Goal: Task Accomplishment & Management: Manage account settings

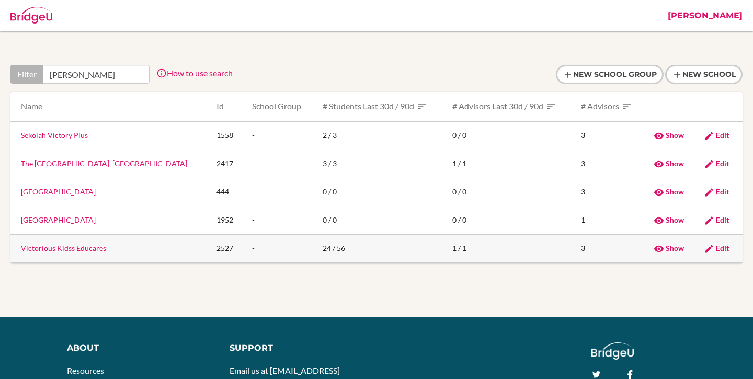
type input "victor"
click at [85, 251] on link "Victorious Kidss Educares" at bounding box center [63, 248] width 85 height 9
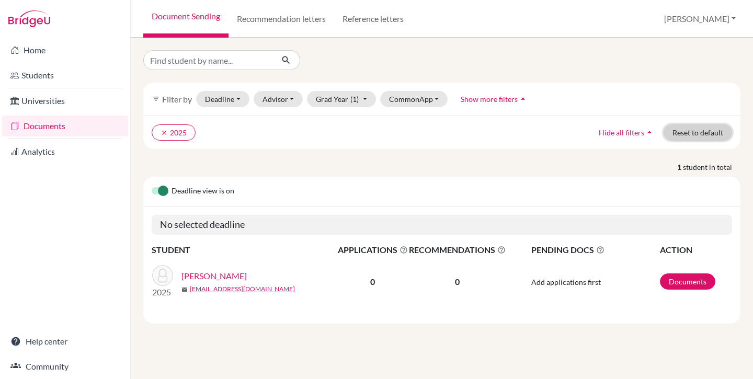
click at [686, 132] on button "Reset to default" at bounding box center [697, 132] width 68 height 16
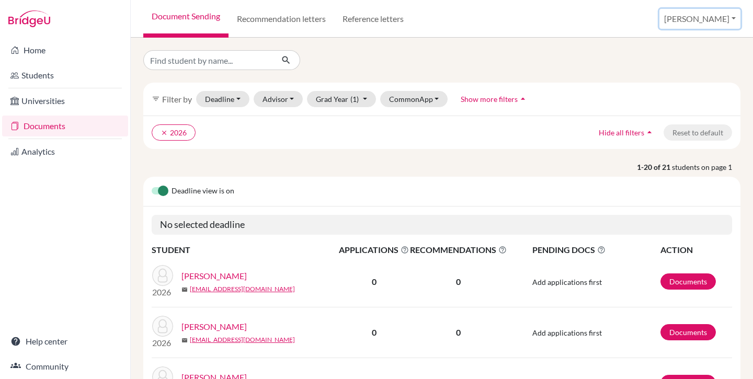
click at [713, 16] on button "[PERSON_NAME]" at bounding box center [699, 19] width 81 height 20
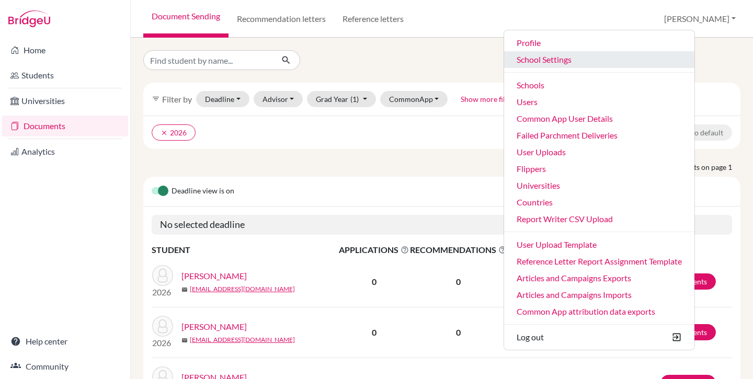
click at [589, 58] on link "School Settings" at bounding box center [599, 59] width 190 height 17
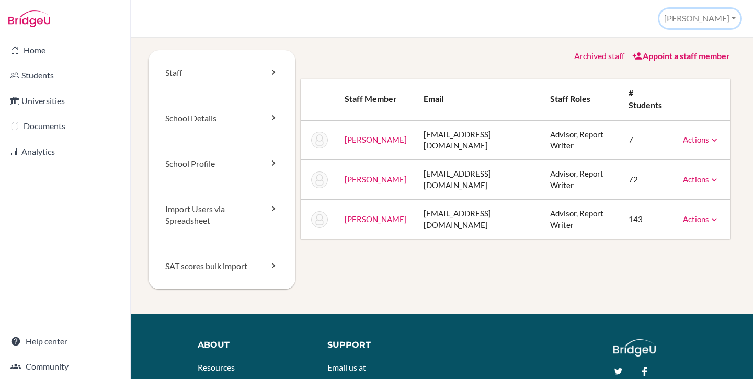
click at [717, 10] on button "[PERSON_NAME]" at bounding box center [699, 18] width 81 height 19
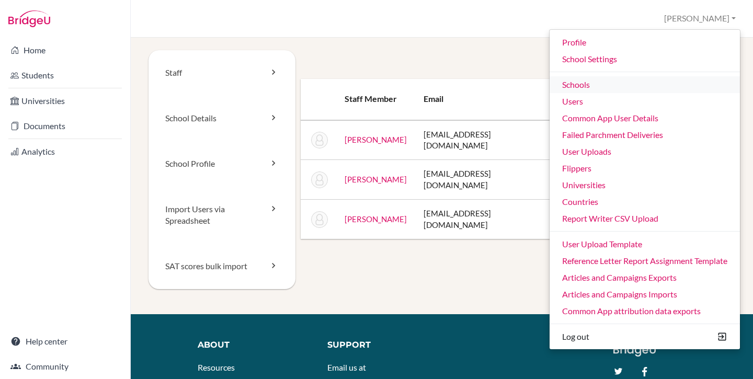
click at [588, 84] on link "Schools" at bounding box center [644, 84] width 190 height 17
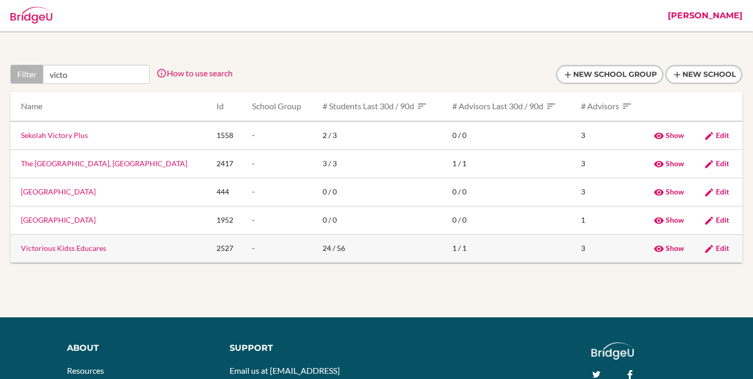
type input "victo"
click at [716, 250] on span "Edit" at bounding box center [722, 248] width 13 height 9
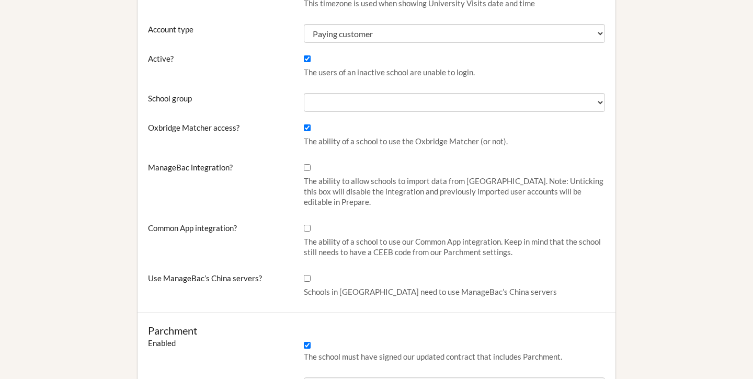
scroll to position [363, 0]
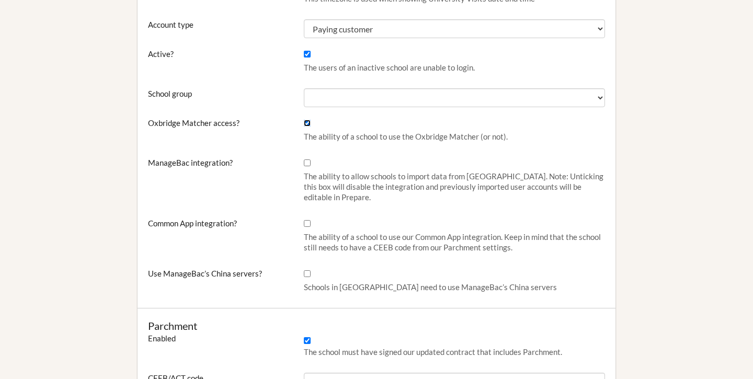
click at [306, 122] on input "Oxbridge Matcher access?" at bounding box center [307, 123] width 7 height 7
checkbox input "false"
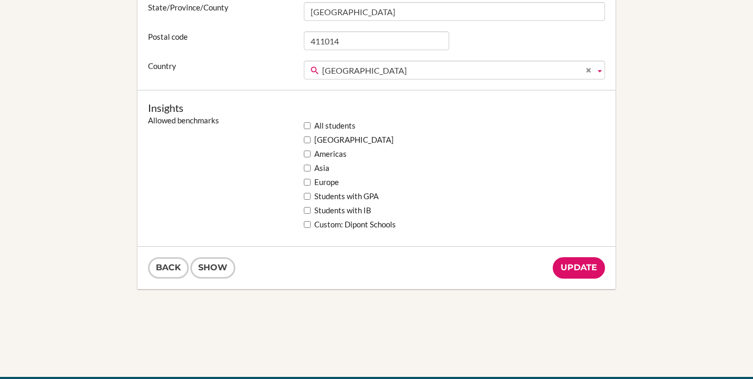
scroll to position [842, 0]
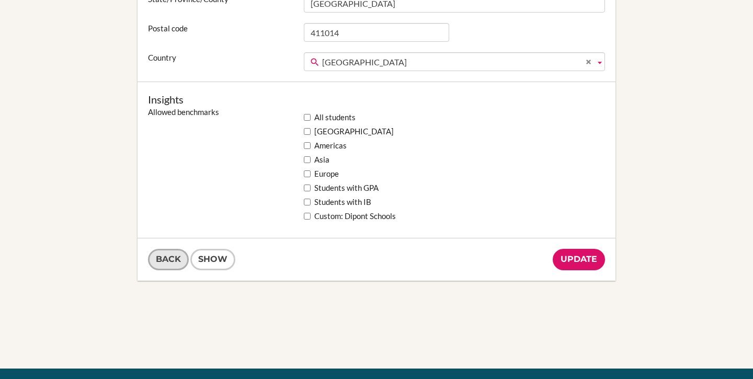
click at [171, 259] on link "Back" at bounding box center [168, 259] width 41 height 21
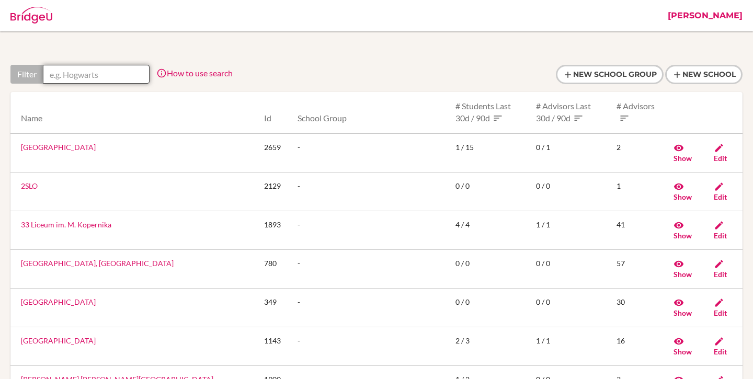
click at [98, 71] on input "text" at bounding box center [96, 74] width 107 height 19
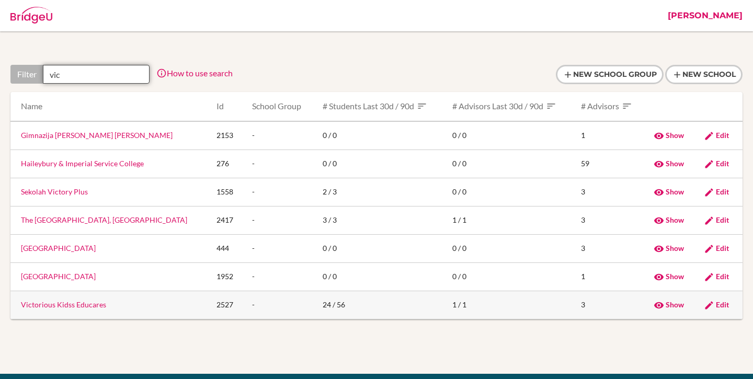
type input "vic"
click at [718, 305] on span "Edit" at bounding box center [722, 304] width 13 height 9
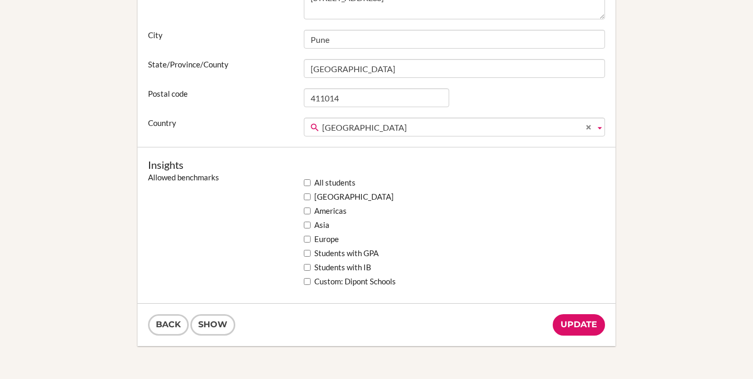
scroll to position [784, 0]
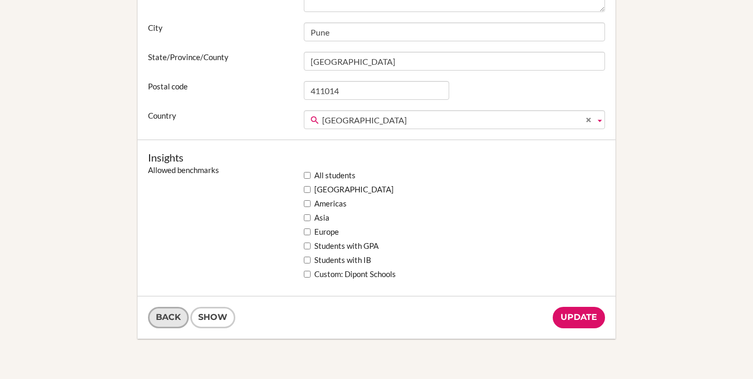
click at [171, 318] on link "Back" at bounding box center [168, 317] width 41 height 21
